Goal: Check status: Check status

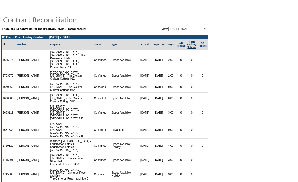
click at [188, 30] on td "There are 23 contracts for the Dr. Tina Mitchell membership: View: 01/01/07 - 0…" at bounding box center [104, 160] width 206 height 269
click at [187, 28] on select "01/01/07 - 01/31/08 02/01/08 - 01/31/09 02/01/09 - 01/31/10 02/01/10 - 08/31/10…" at bounding box center [187, 29] width 39 height 4
select select "129058"
click at [168, 27] on select "01/01/07 - 01/31/08 02/01/08 - 01/31/09 02/01/09 - 01/31/10 02/01/10 - 08/31/10…" at bounding box center [187, 29] width 39 height 4
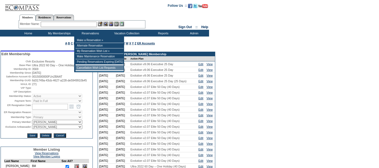
click at [94, 67] on td "Cancellation Wish List Requests" at bounding box center [100, 67] width 48 height 5
